Goal: Obtain resource: Download file/media

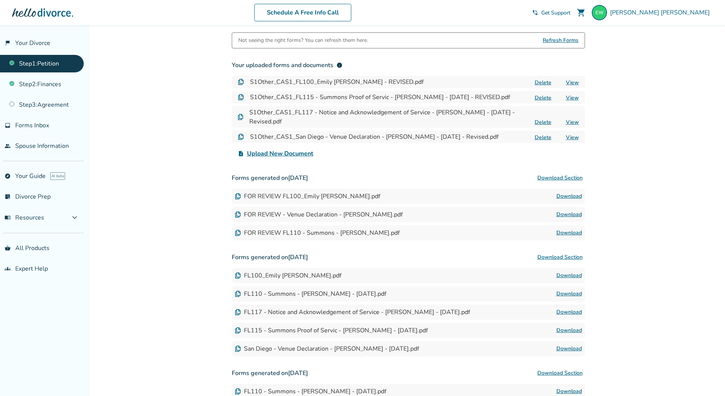
scroll to position [152, 0]
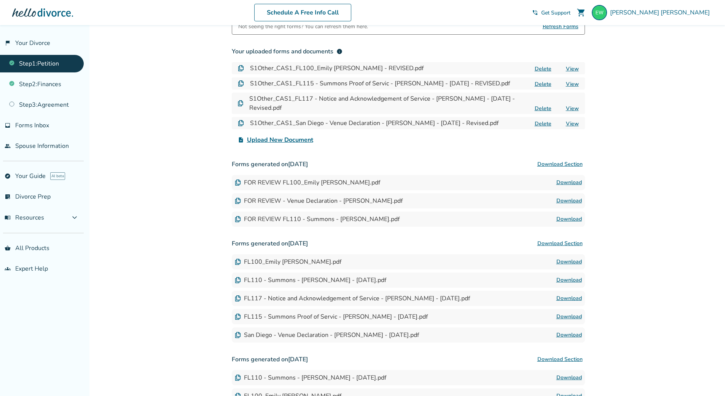
click at [568, 187] on link "Download" at bounding box center [570, 182] width 26 height 9
click at [278, 205] on div "FOR REVIEW - Venue Declaration - [PERSON_NAME].pdf" at bounding box center [319, 200] width 168 height 8
click at [576, 205] on link "Download" at bounding box center [570, 200] width 26 height 9
click at [570, 223] on link "Download" at bounding box center [570, 218] width 26 height 9
click at [563, 187] on link "Download" at bounding box center [570, 182] width 26 height 9
